Goal: Contribute content

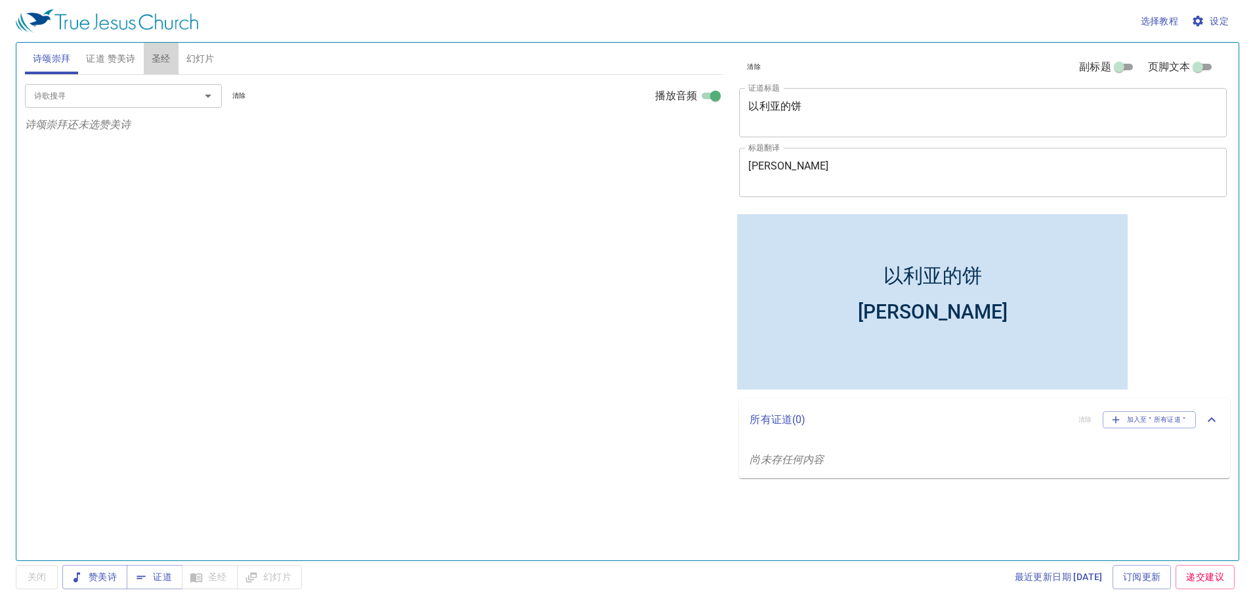
click at [152, 54] on span "圣经" at bounding box center [161, 59] width 19 height 16
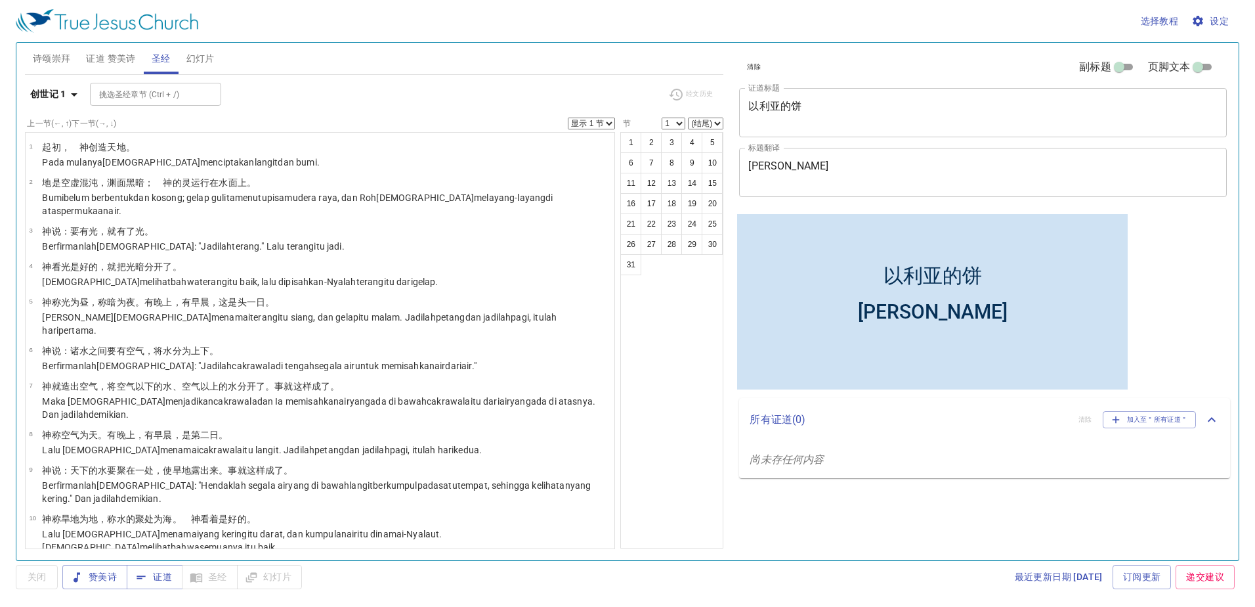
click at [987, 102] on textarea "以利亚的饼" at bounding box center [982, 112] width 469 height 25
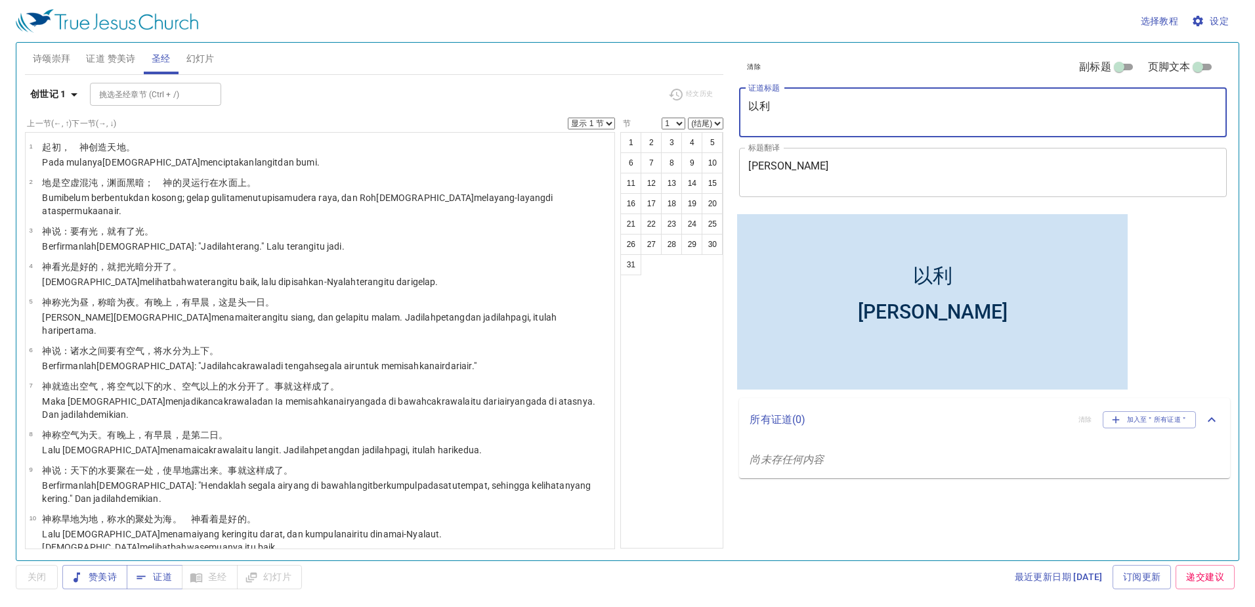
type textarea "以"
type textarea "shijian"
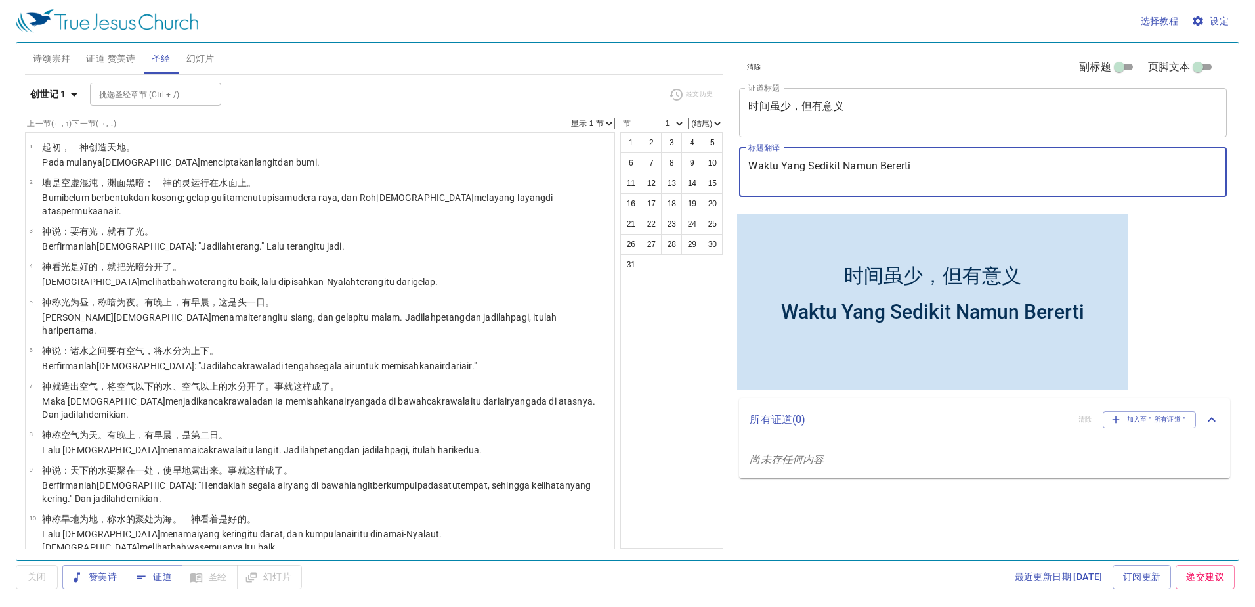
type textarea "Waktu Yang Sedikit Namun Bererti"
click at [699, 328] on div "1 2 3 4 5 6 7 8 9 10 11 12 13 14 15 16 17 18 19 20 21 22 23 24 25 26 27 28 29 3…" at bounding box center [671, 340] width 103 height 416
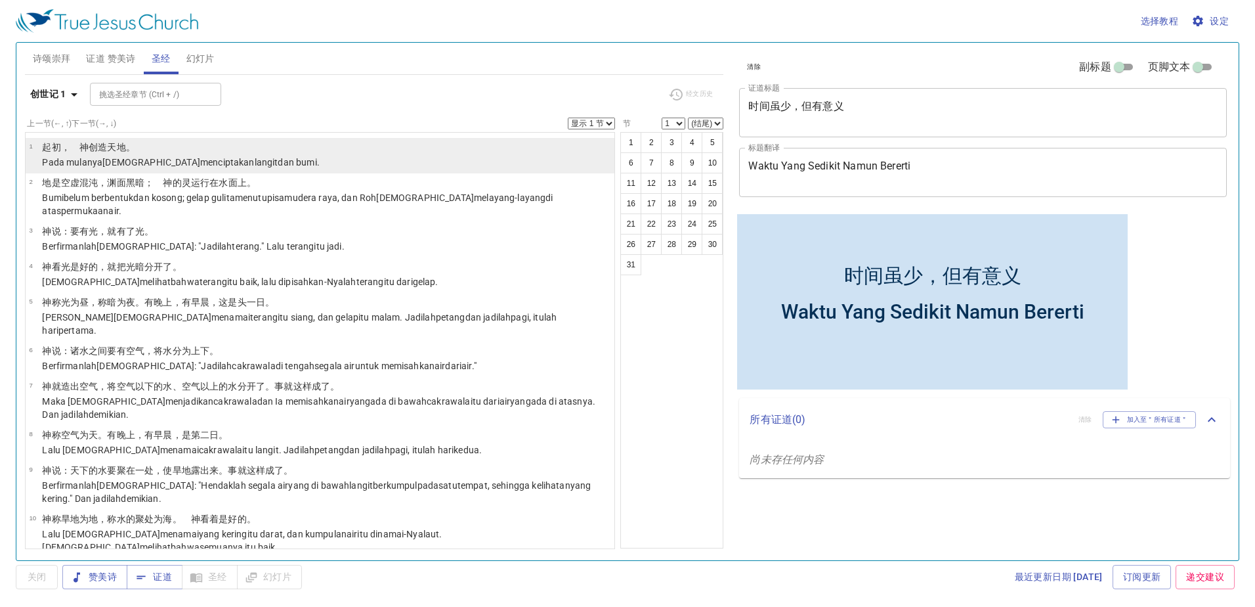
click at [141, 150] on p "﻿起初 ，　神 创造 天 地 。" at bounding box center [180, 146] width 277 height 13
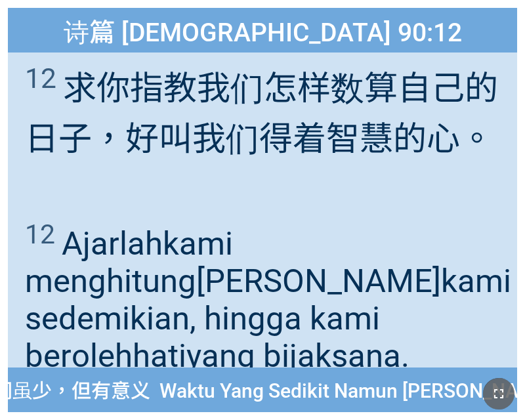
drag, startPoint x: 507, startPoint y: 395, endPoint x: 1008, endPoint y: 635, distance: 556.4
click at [507, 394] on button "button" at bounding box center [499, 394] width 32 height 32
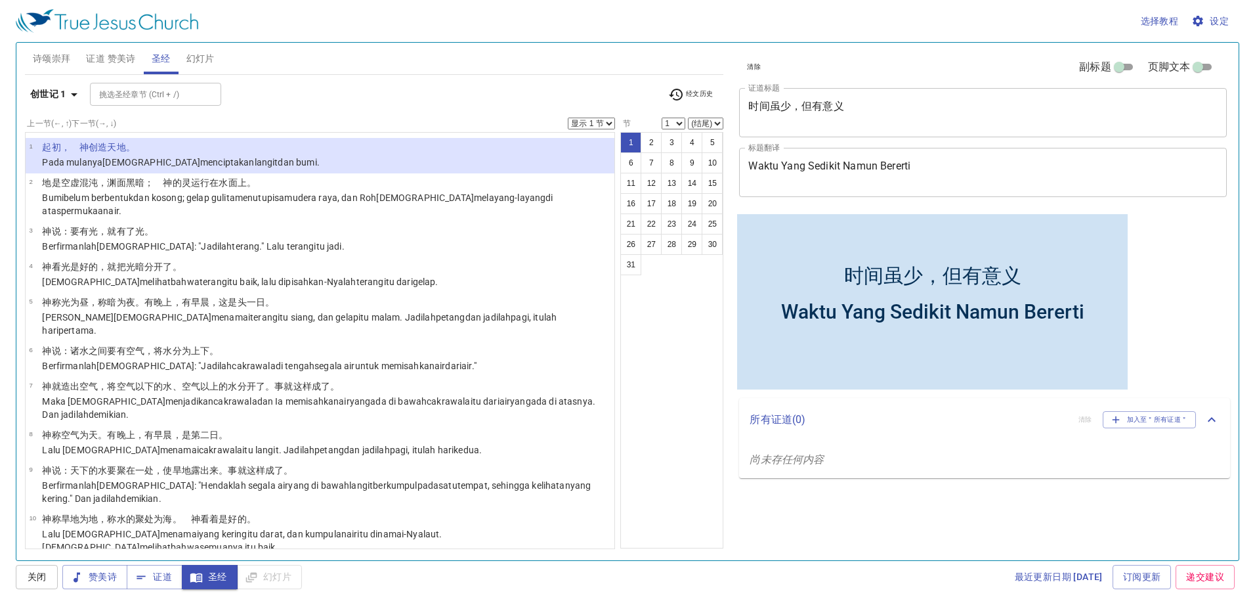
click at [81, 99] on icon "button" at bounding box center [74, 95] width 16 height 16
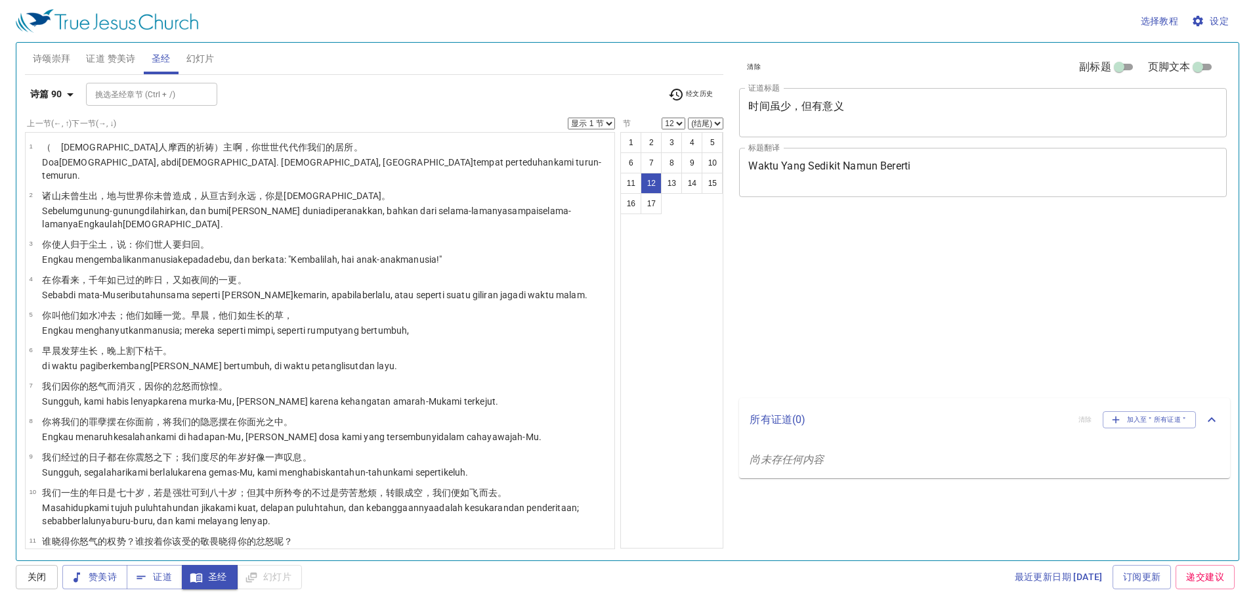
select select "12"
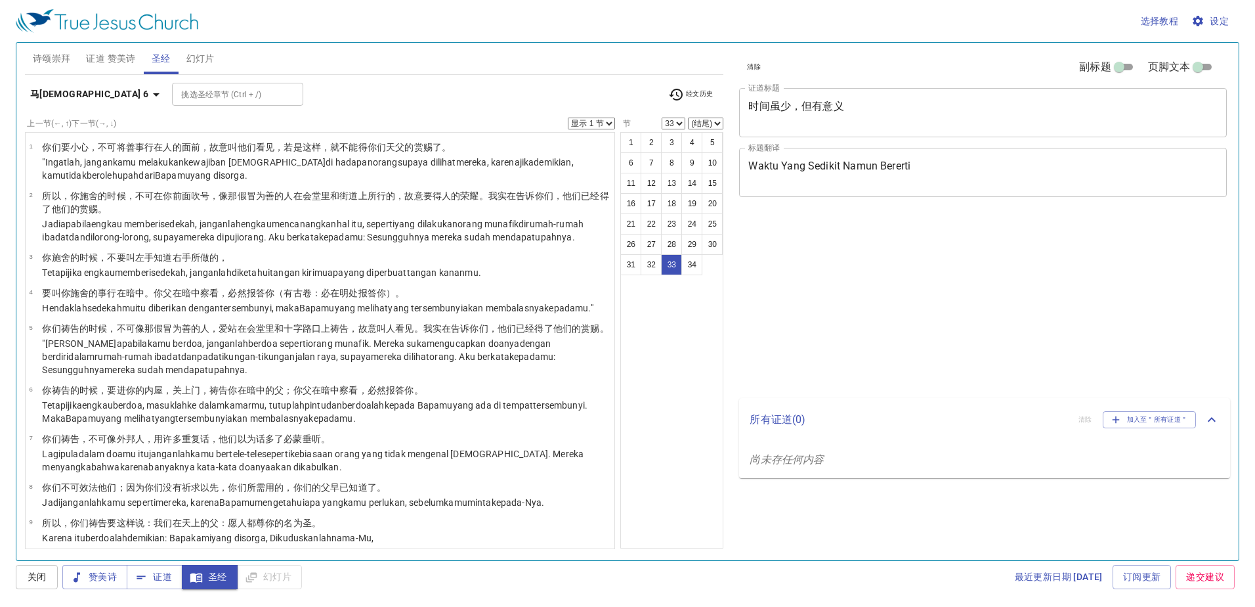
select select "33"
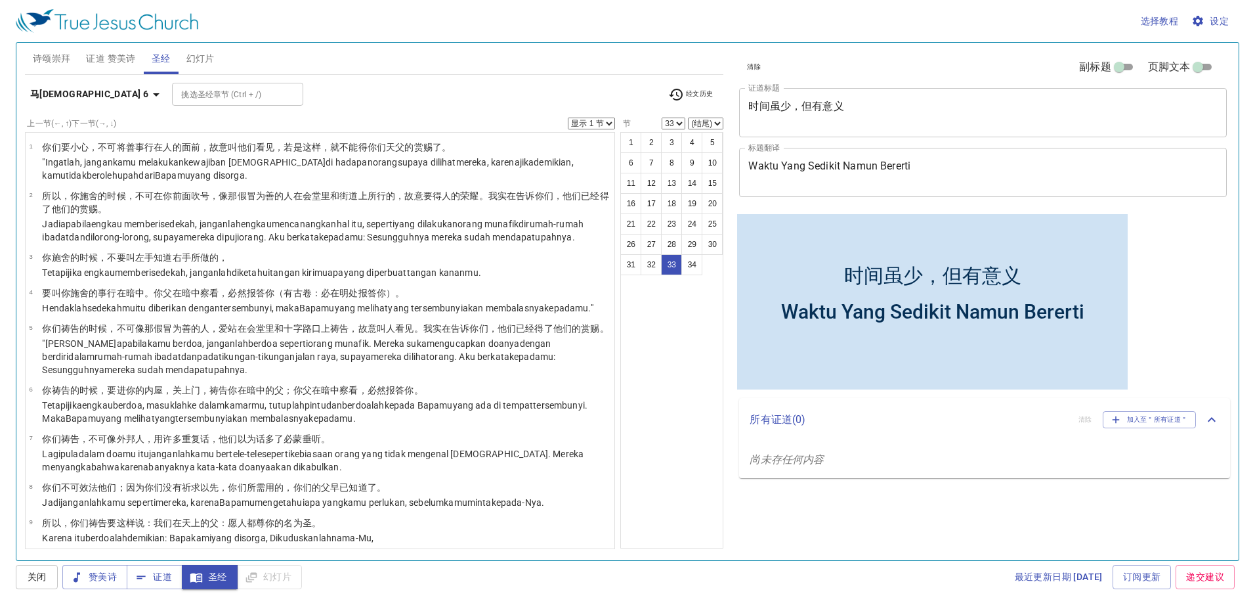
scroll to position [1142, 0]
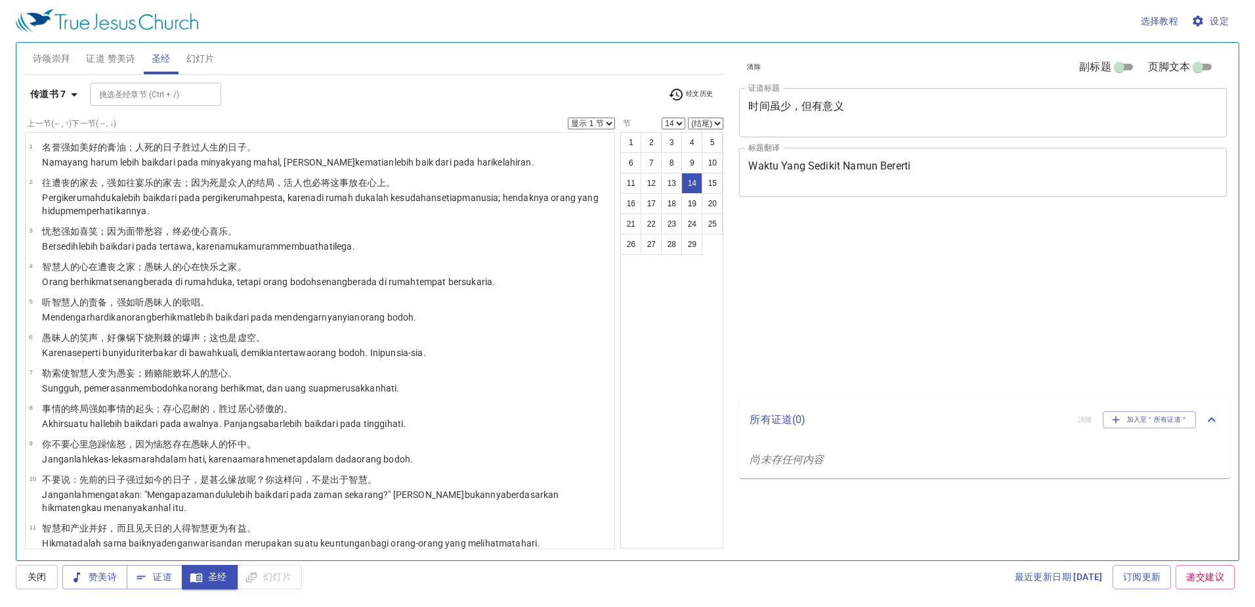
select select "14"
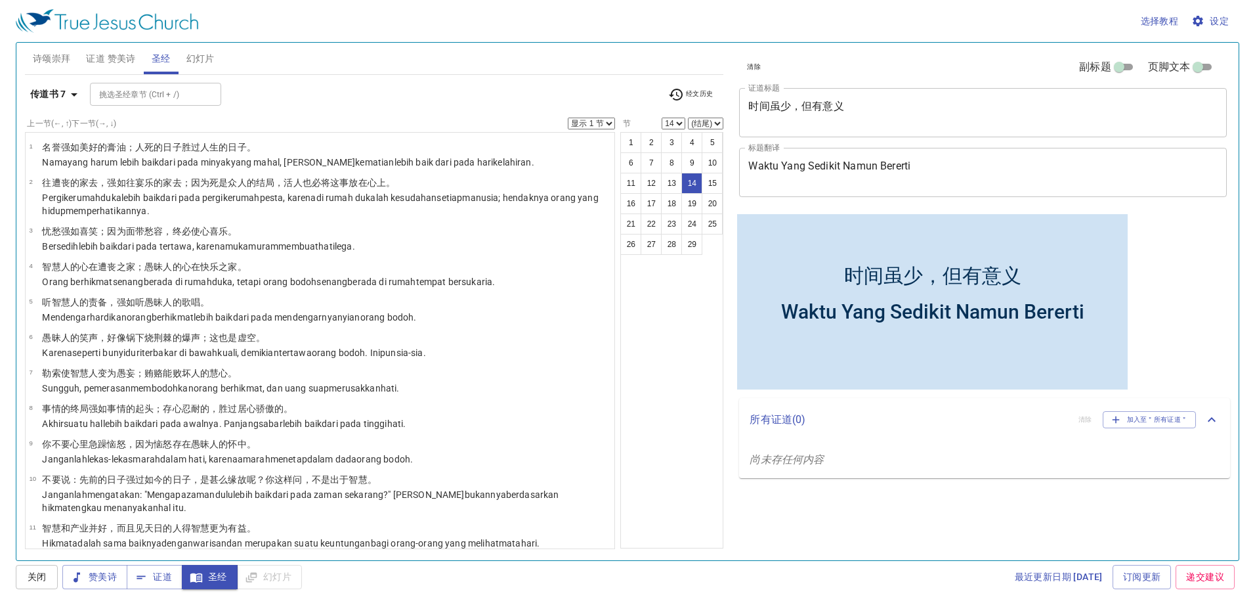
scroll to position [322, 0]
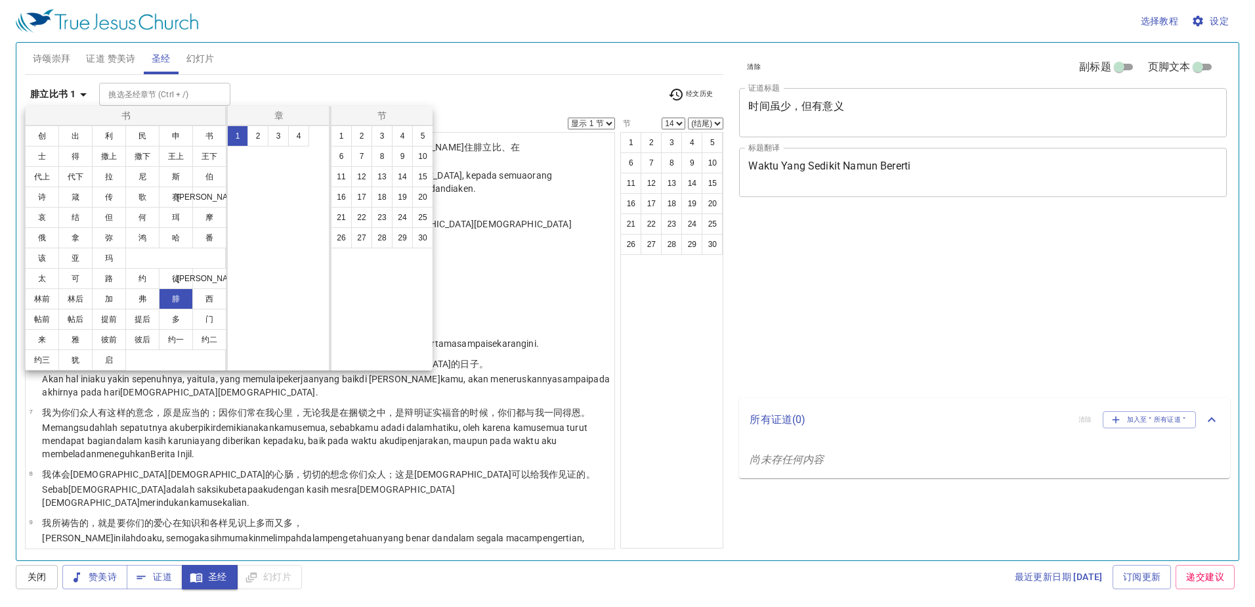
select select "14"
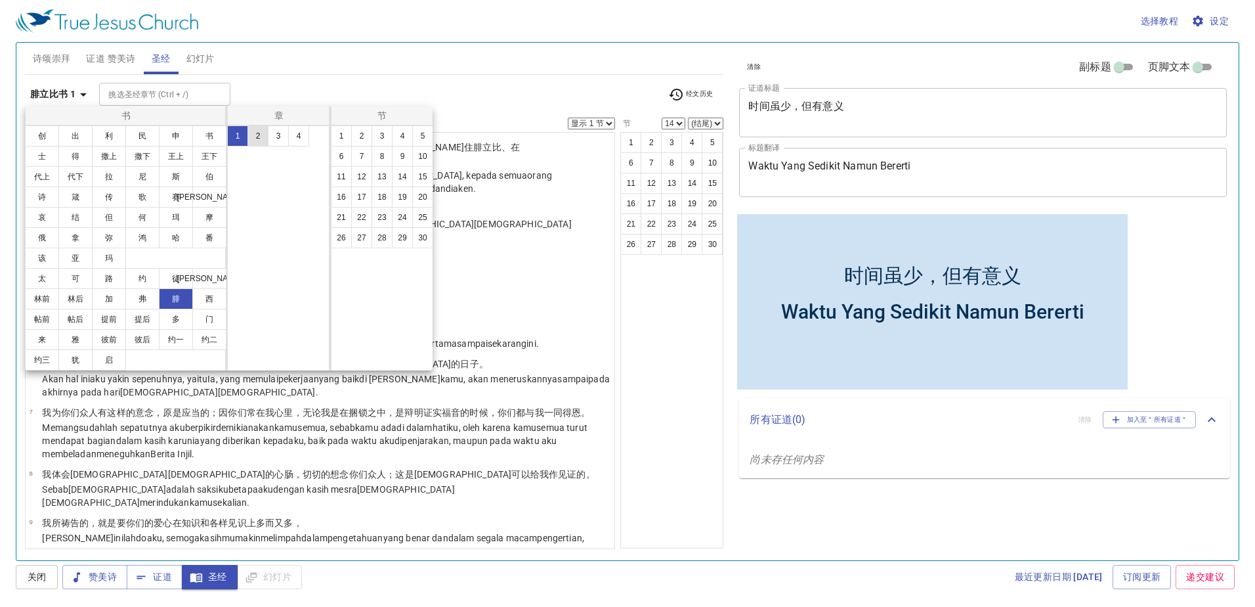
click at [251, 141] on button "2" at bounding box center [257, 135] width 21 height 21
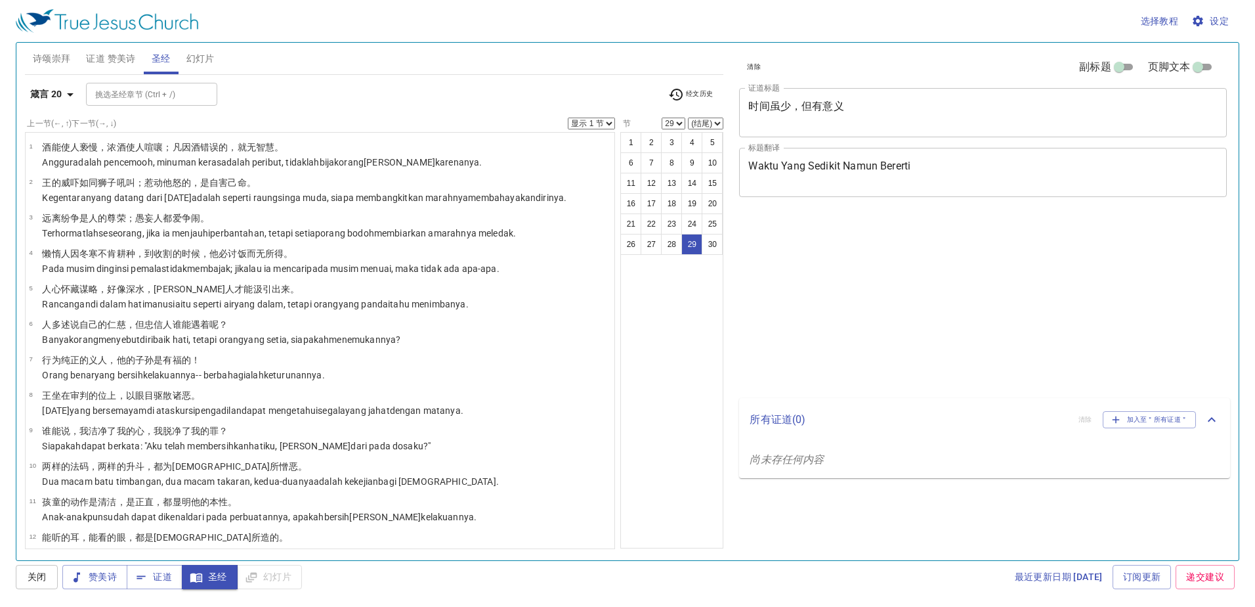
select select "29"
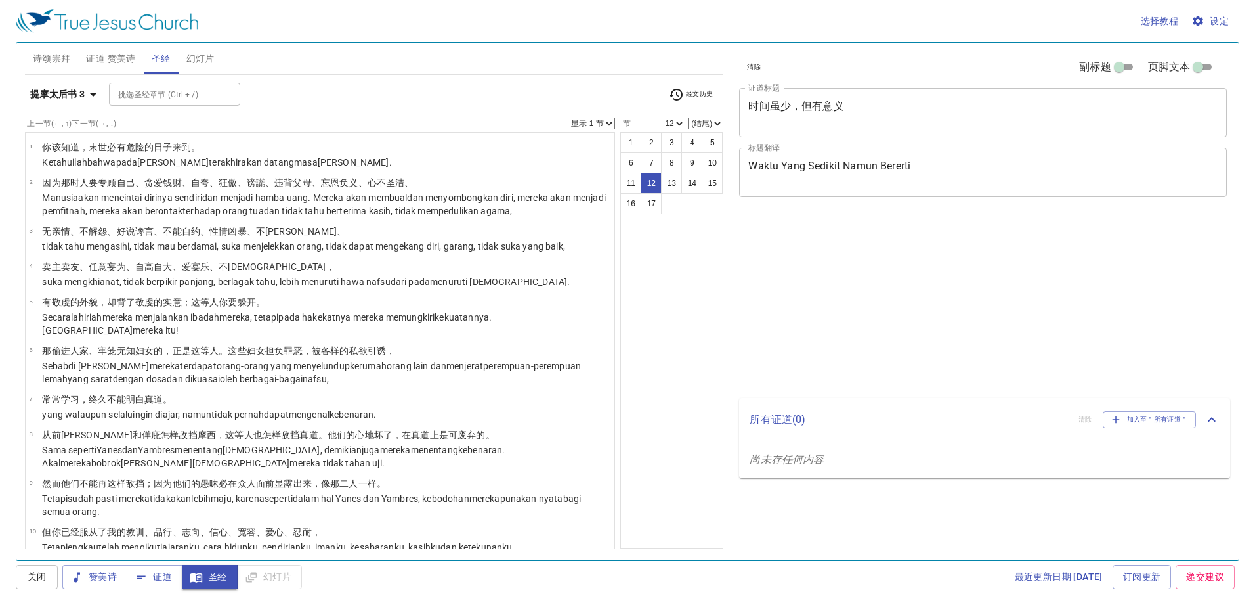
select select "12"
select select "14"
